Goal: Transaction & Acquisition: Purchase product/service

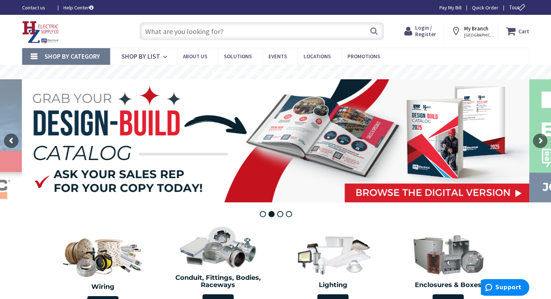
click at [408, 35] on icon at bounding box center [409, 31] width 11 height 13
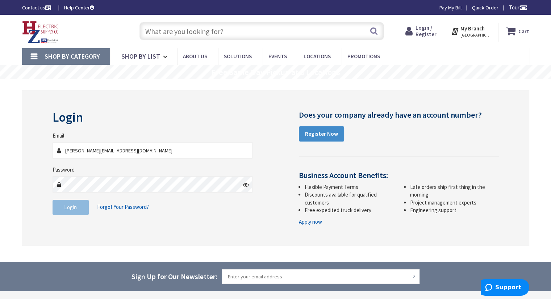
type input "[PERSON_NAME][EMAIL_ADDRESS][DOMAIN_NAME]"
click at [56, 207] on button "Login" at bounding box center [71, 207] width 36 height 15
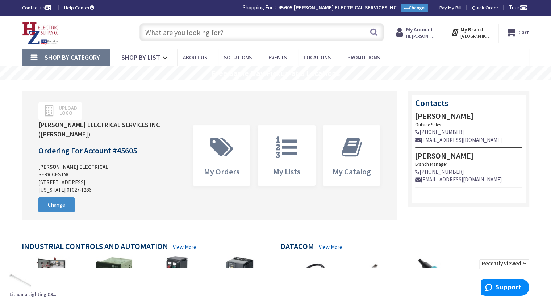
click at [235, 30] on input "text" at bounding box center [261, 32] width 244 height 18
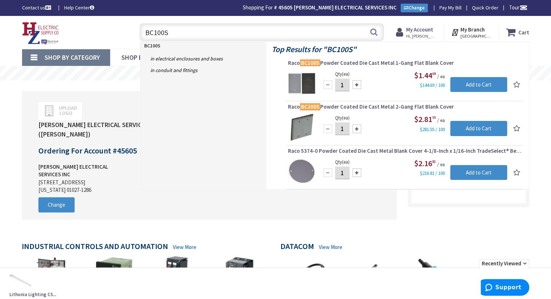
click at [185, 37] on input "BC100S" at bounding box center [261, 32] width 244 height 18
drag, startPoint x: 169, startPoint y: 35, endPoint x: 143, endPoint y: 42, distance: 26.5
click at [143, 42] on header "Skip to Content Toggle Nav BC100S BC100S Search Cart My Cart Close" at bounding box center [275, 32] width 551 height 33
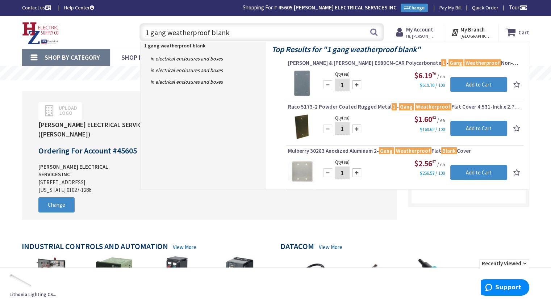
type input "1 gang weatherproof blank"
